Goal: Check status: Check status

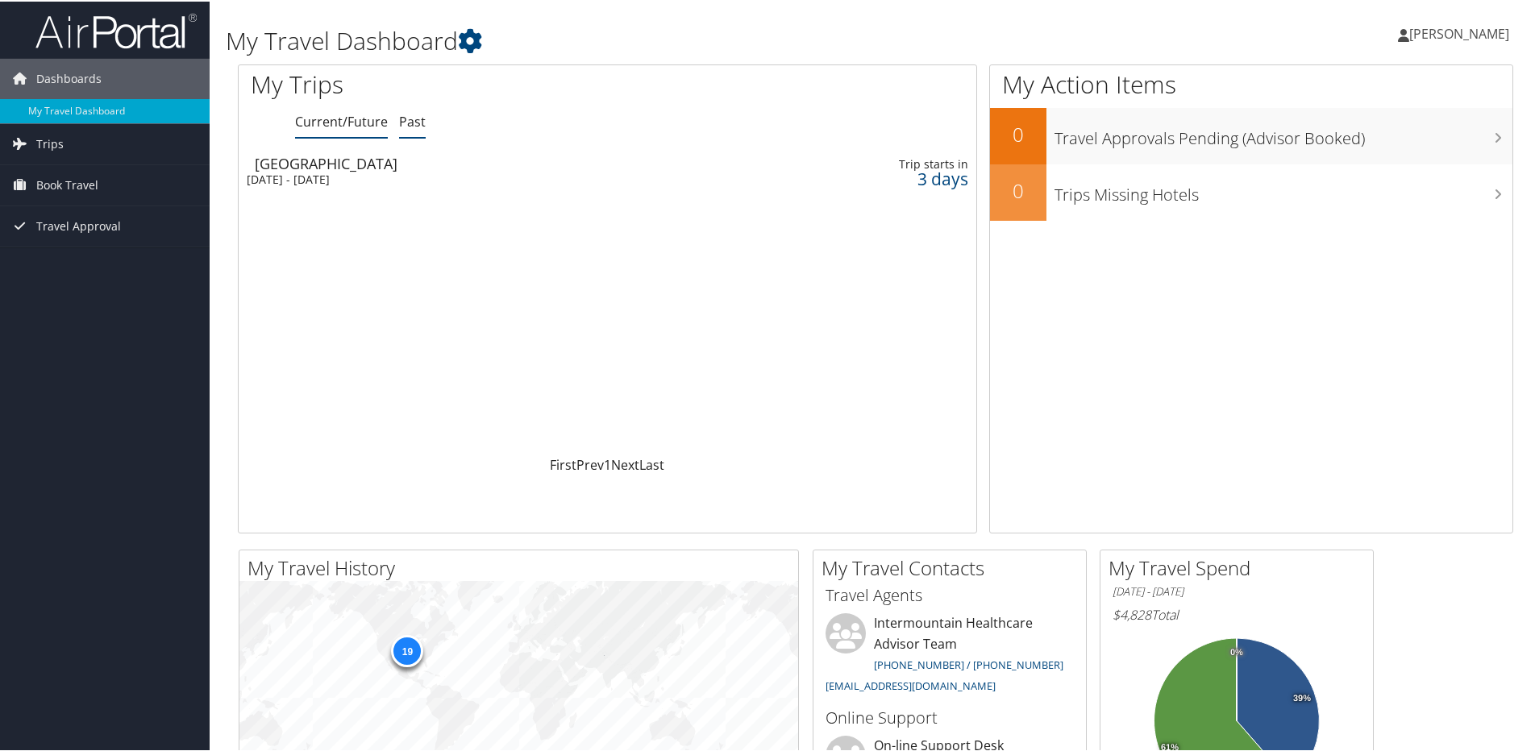
click at [412, 125] on link "Past" at bounding box center [412, 120] width 27 height 18
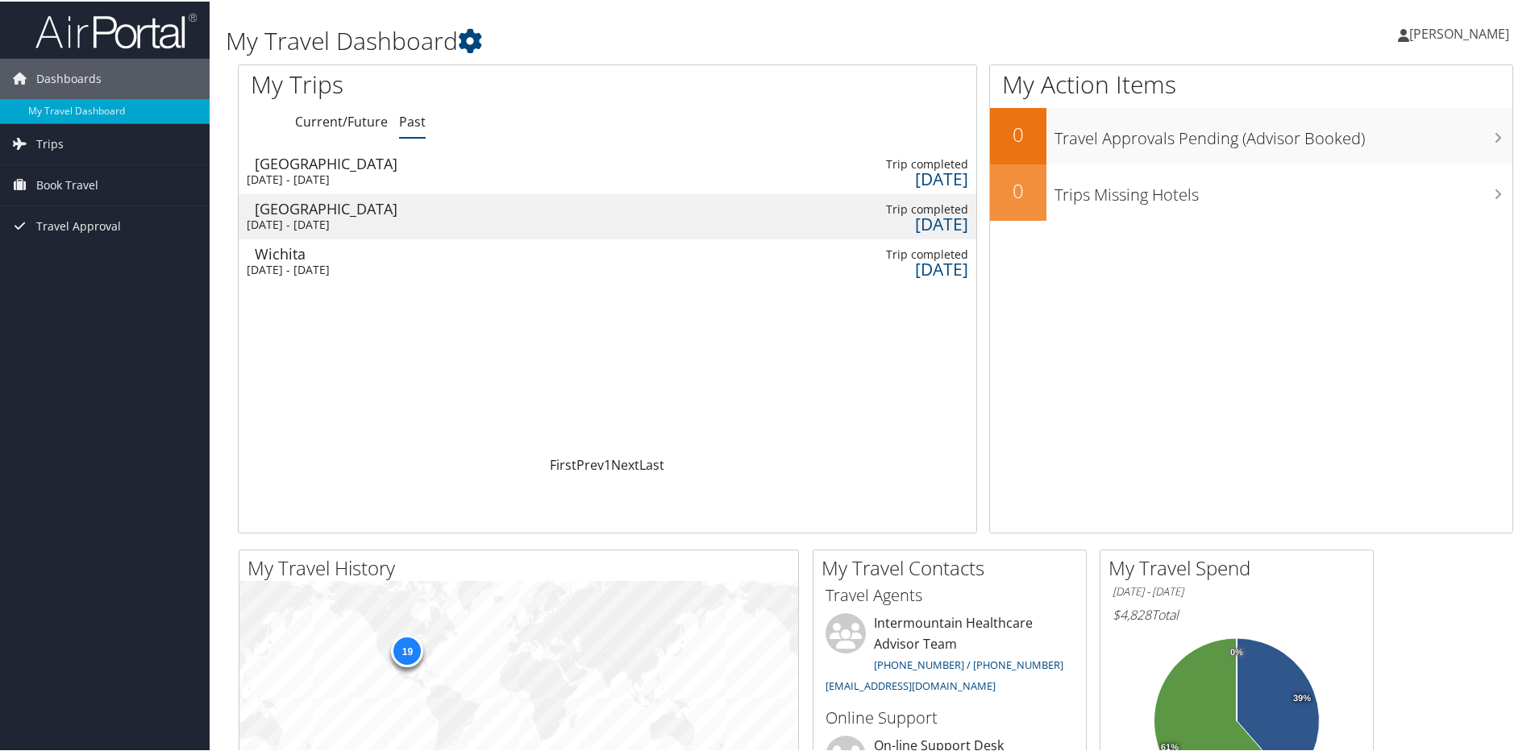
click at [287, 206] on div "Salt Lake City" at bounding box center [487, 207] width 465 height 15
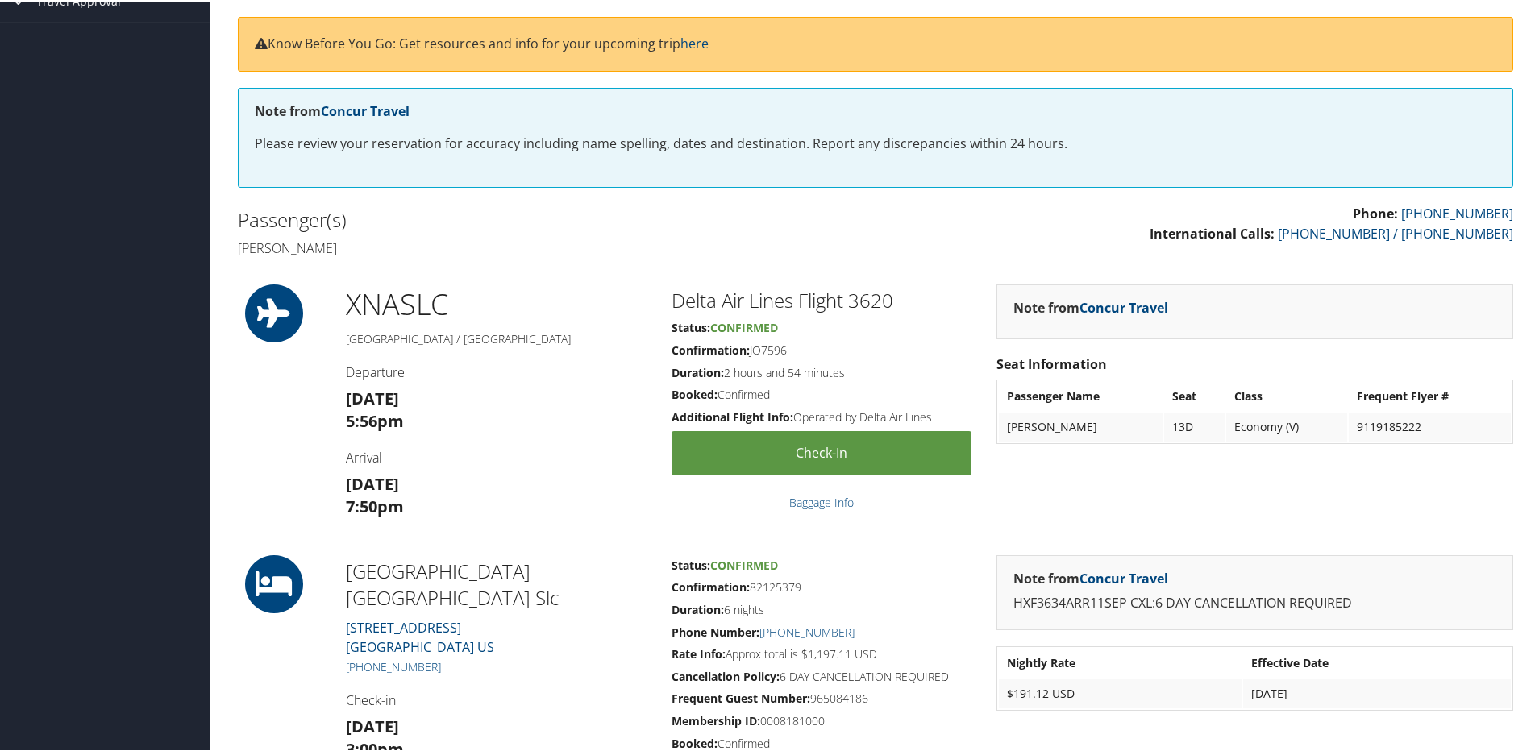
scroll to position [242, 0]
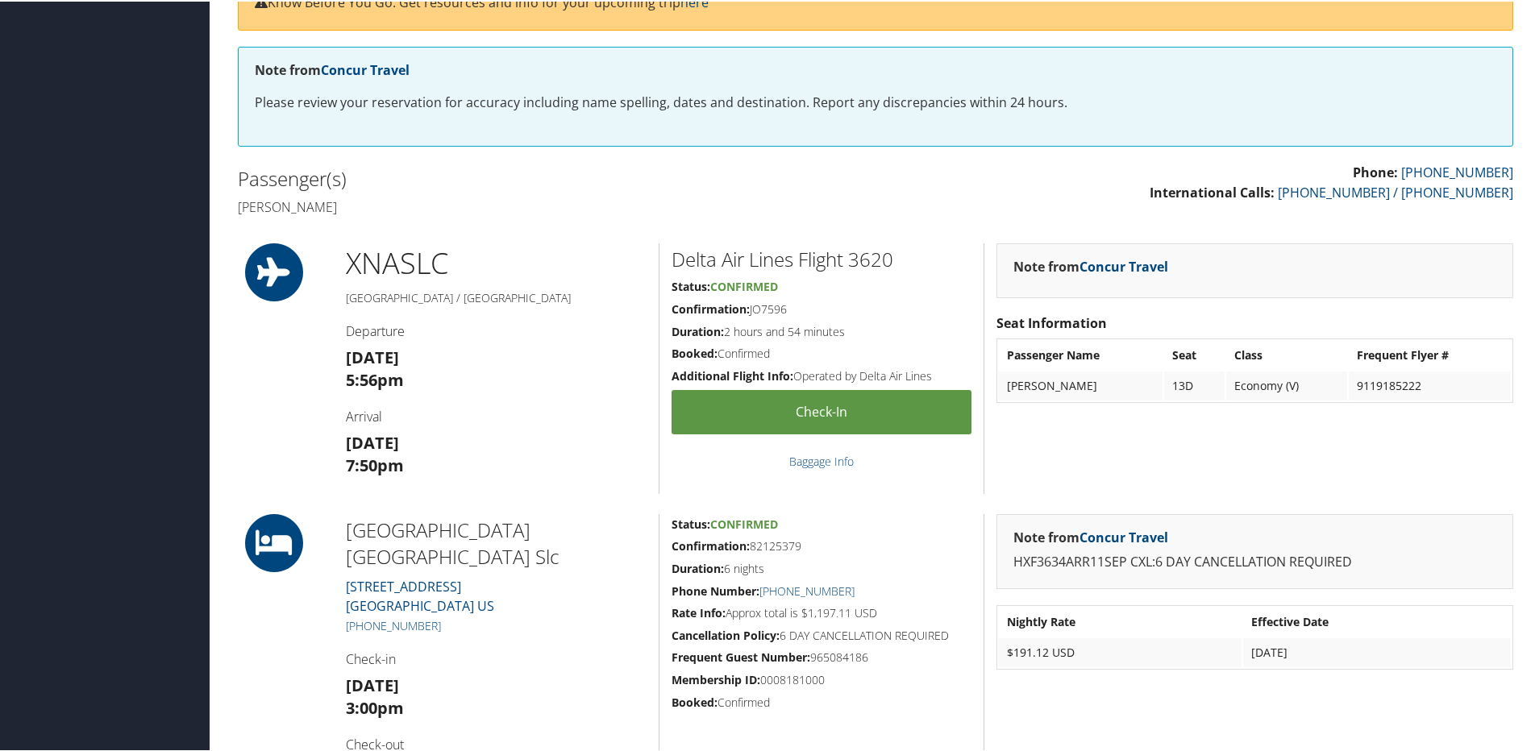
drag, startPoint x: 788, startPoint y: 307, endPoint x: 749, endPoint y: 314, distance: 40.0
click at [749, 314] on h5 "Confirmation: JO7596" at bounding box center [822, 308] width 300 height 16
click at [752, 310] on h5 "Confirmation: JO7596" at bounding box center [822, 308] width 300 height 16
copy h5 "JO7596"
